Goal: Transaction & Acquisition: Purchase product/service

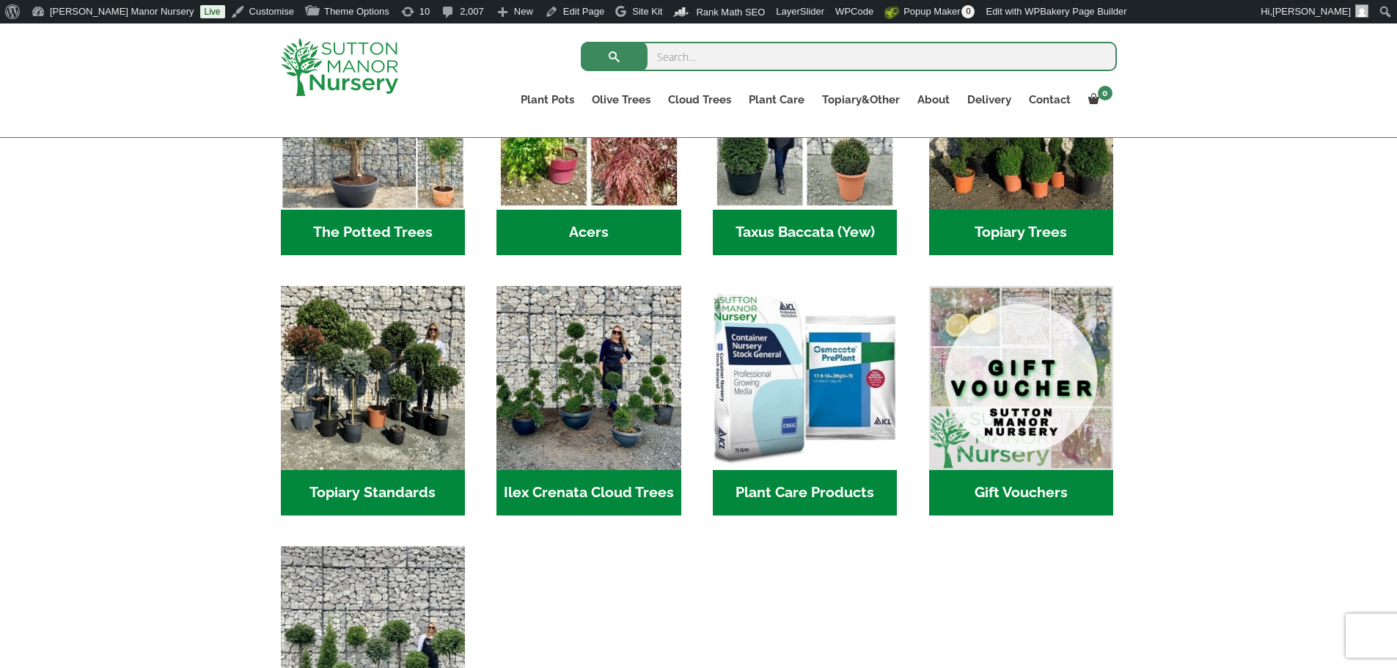
scroll to position [1393, 0]
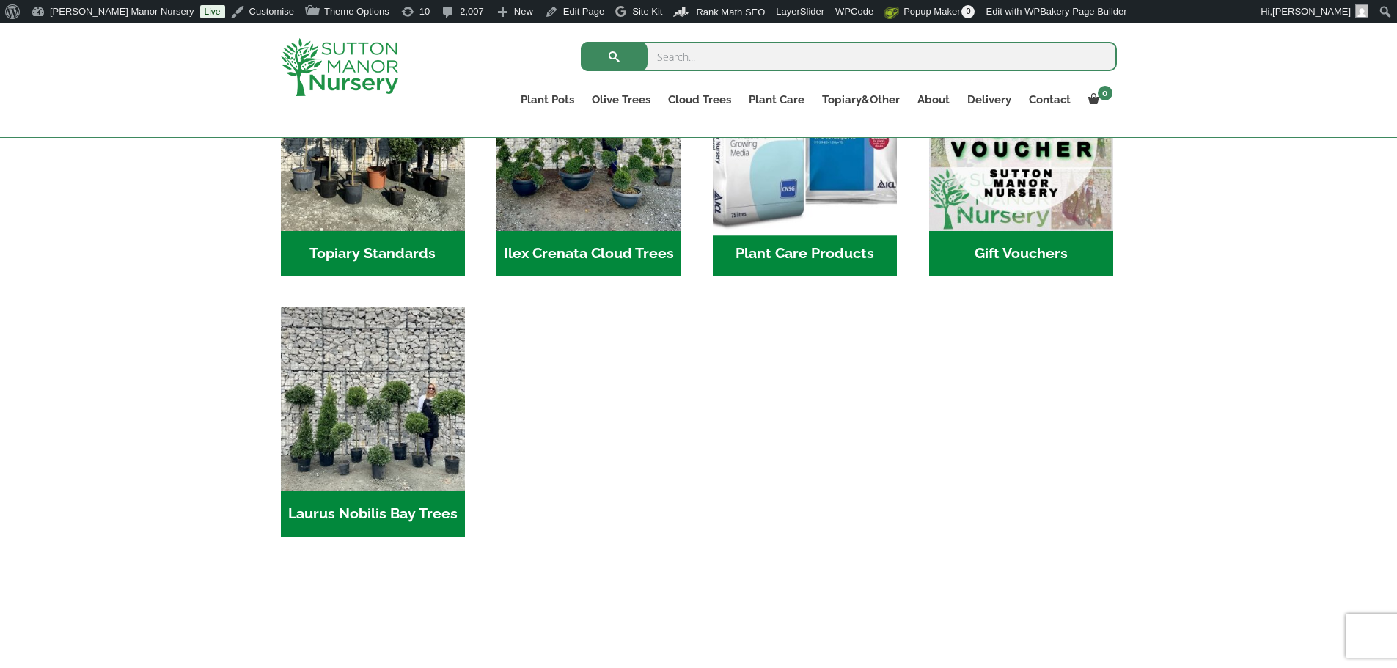
click at [818, 174] on img "Visit product category Plant Care Products" at bounding box center [805, 139] width 194 height 194
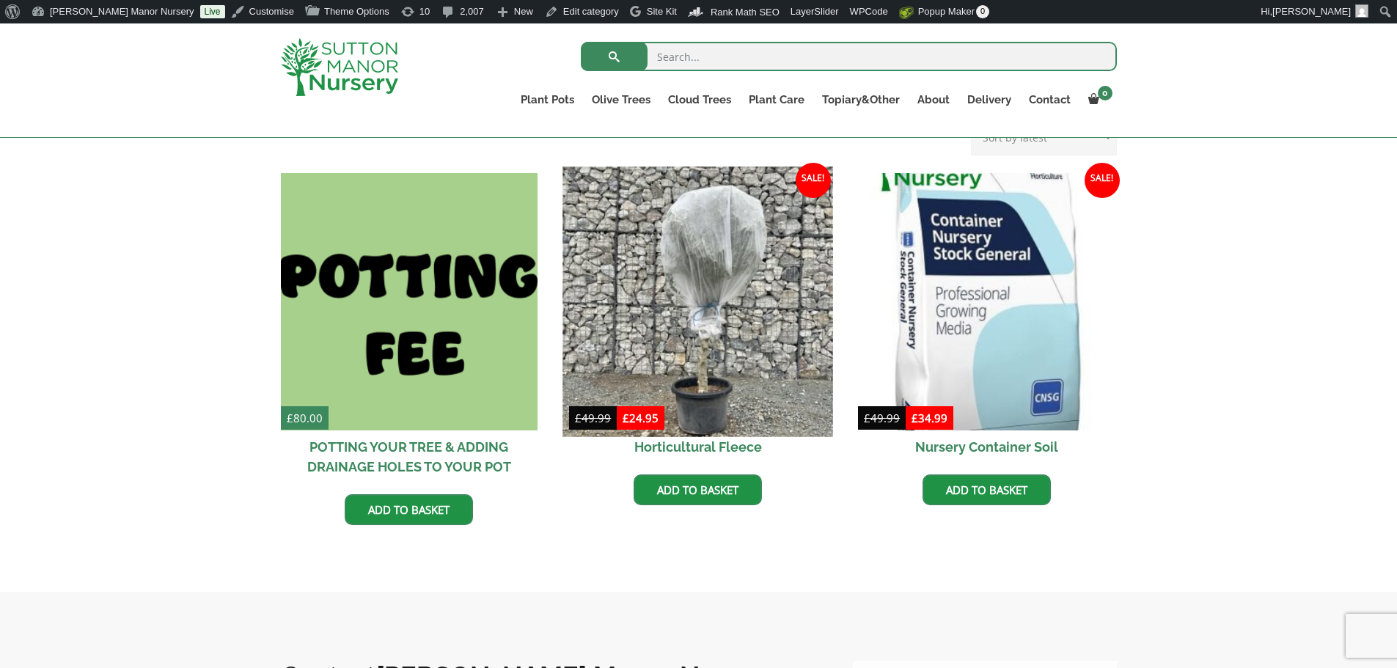
scroll to position [560, 0]
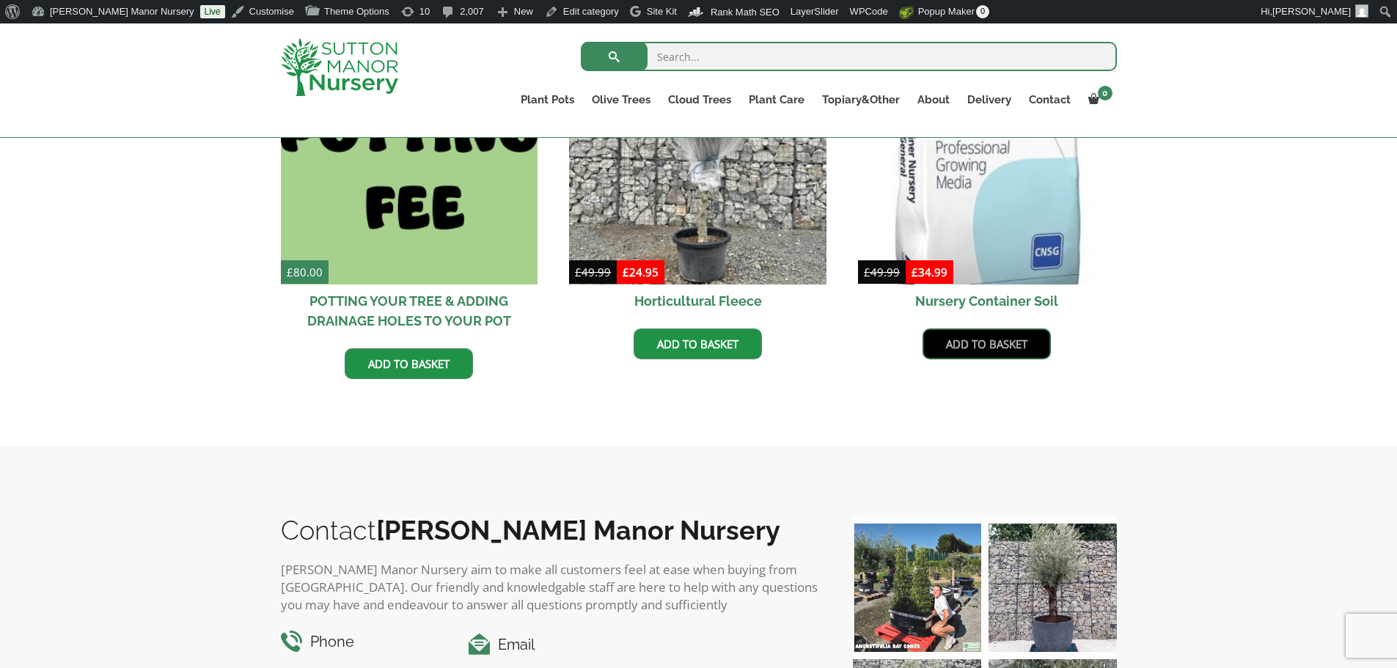
click at [1000, 344] on link "Add to basket" at bounding box center [986, 344] width 128 height 31
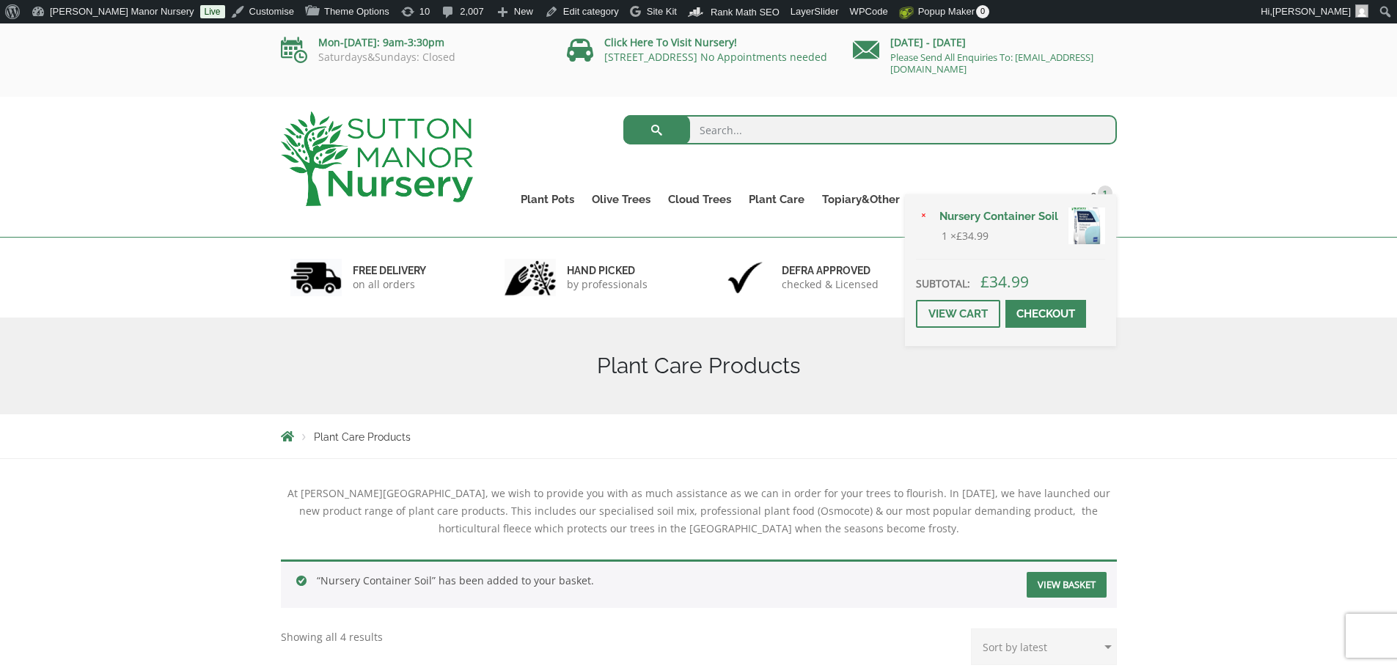
click at [1046, 314] on span at bounding box center [1046, 314] width 0 height 0
